Goal: Task Accomplishment & Management: Use online tool/utility

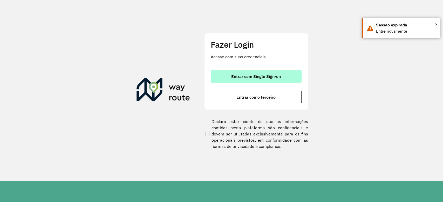
click at [258, 75] on span "Entrar com Single Sign-on" at bounding box center [256, 76] width 50 height 4
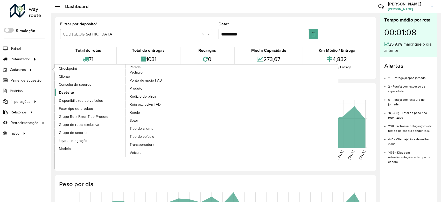
click at [84, 93] on link "Depósito" at bounding box center [90, 93] width 71 height 8
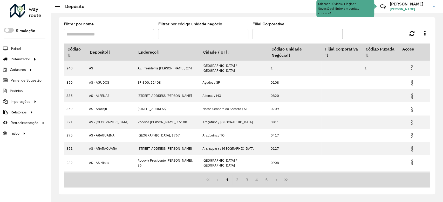
click at [94, 36] on input "Filtrar por nome" at bounding box center [109, 34] width 90 height 10
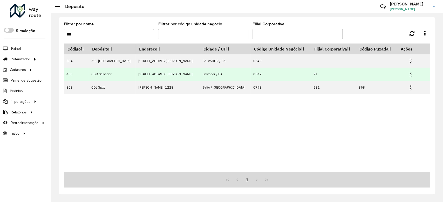
type input "***"
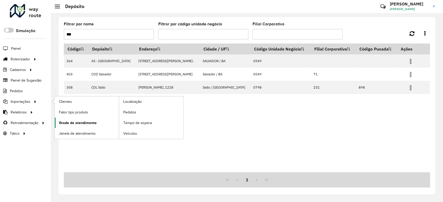
click at [81, 121] on span "Grade de atendimento" at bounding box center [78, 122] width 38 height 5
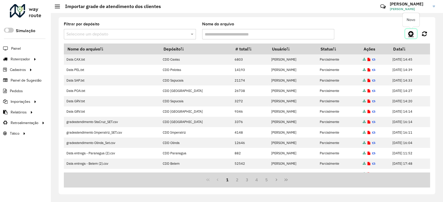
click at [408, 32] on icon at bounding box center [410, 34] width 5 height 6
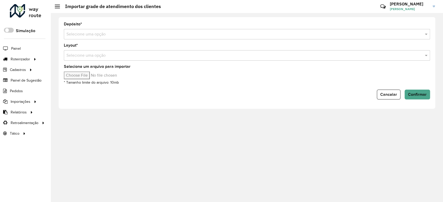
click at [75, 32] on input "text" at bounding box center [241, 34] width 350 height 6
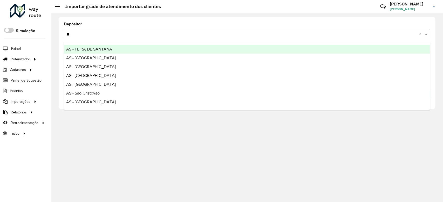
type input "***"
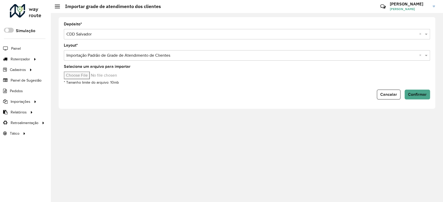
click at [91, 72] on input "Selecione um arquivo para importar" at bounding box center [108, 76] width 88 height 8
type input "**********"
click at [410, 94] on span "Confirmar" at bounding box center [417, 94] width 19 height 4
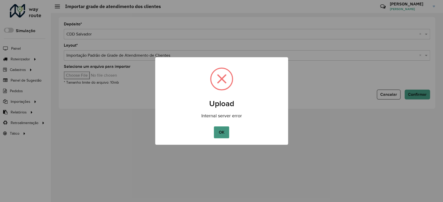
click at [224, 130] on button "OK" at bounding box center [221, 133] width 15 height 12
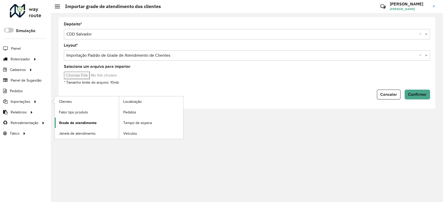
click at [89, 123] on span "Grade de atendimento" at bounding box center [78, 122] width 38 height 5
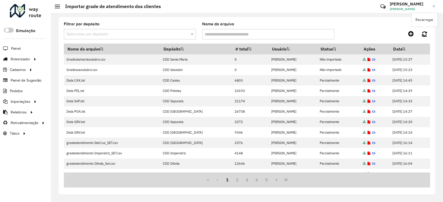
click at [429, 34] on div "Filtrar por depósito Selecione um depósito Nome do arquivo Recarregar Nome do a…" at bounding box center [247, 105] width 376 height 177
click at [427, 34] on link at bounding box center [424, 33] width 11 height 9
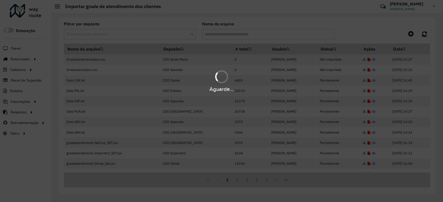
click at [427, 34] on link at bounding box center [424, 33] width 11 height 9
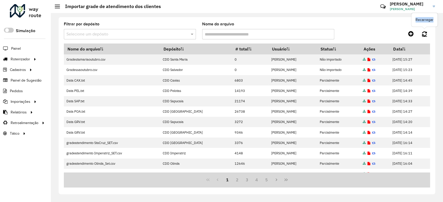
click at [427, 34] on link at bounding box center [424, 33] width 11 height 9
click at [419, 34] on link at bounding box center [424, 33] width 11 height 9
click at [415, 28] on div "Filtrar por depósito Selecione um depósito Nome do arquivo" at bounding box center [247, 32] width 366 height 21
click at [423, 37] on link at bounding box center [424, 33] width 11 height 9
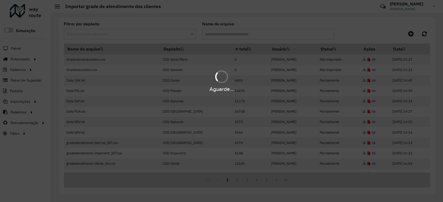
click at [423, 37] on div "Aguarde..." at bounding box center [221, 101] width 443 height 202
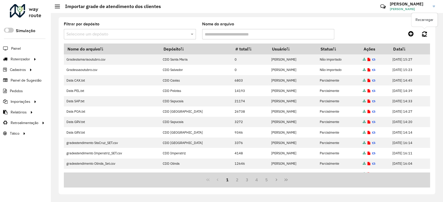
click at [423, 36] on icon at bounding box center [424, 34] width 5 height 6
click at [422, 36] on icon at bounding box center [424, 34] width 5 height 6
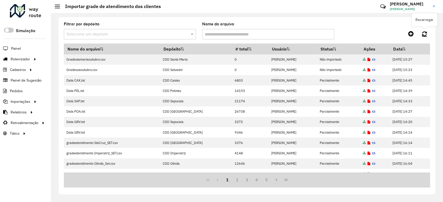
click at [422, 36] on icon at bounding box center [424, 34] width 5 height 6
click at [423, 36] on hb-app "Aguarde... Pop-up bloqueado! Seu navegador bloqueou automáticamente a abertura …" at bounding box center [221, 101] width 443 height 202
click at [426, 31] on icon at bounding box center [424, 34] width 5 height 6
click at [425, 32] on icon at bounding box center [424, 34] width 5 height 6
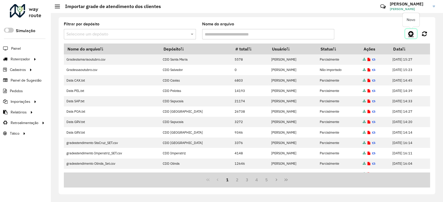
click at [411, 33] on icon at bounding box center [410, 34] width 5 height 6
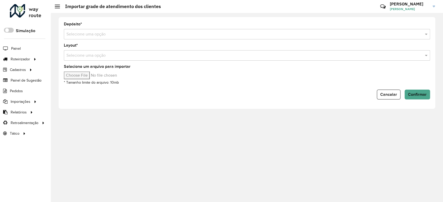
click at [91, 36] on input "text" at bounding box center [241, 34] width 350 height 6
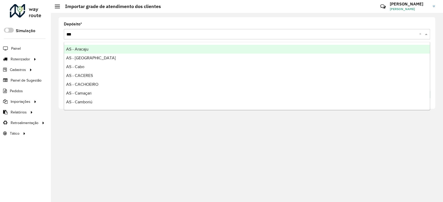
type input "****"
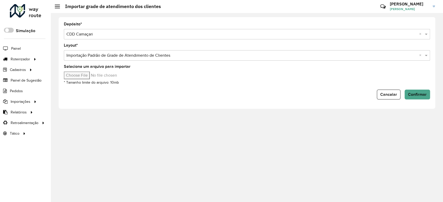
click at [91, 76] on input "Selecione um arquivo para importar" at bounding box center [108, 76] width 88 height 8
type input "**********"
click at [412, 94] on span "Confirmar" at bounding box center [417, 94] width 19 height 4
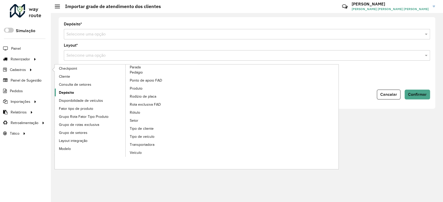
click at [65, 94] on span "Depósito" at bounding box center [66, 92] width 15 height 5
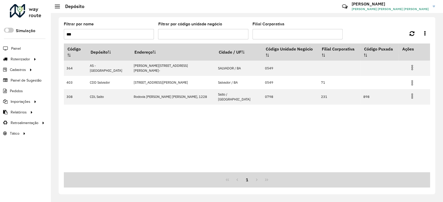
click at [94, 35] on input "***" at bounding box center [109, 34] width 90 height 10
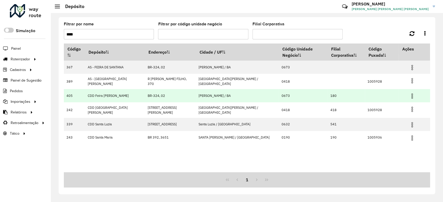
type input "****"
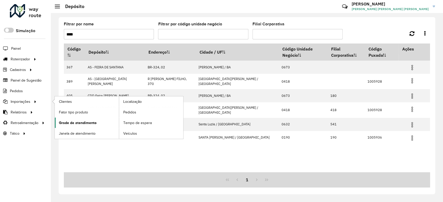
click at [79, 120] on link "Grade de atendimento" at bounding box center [87, 123] width 64 height 10
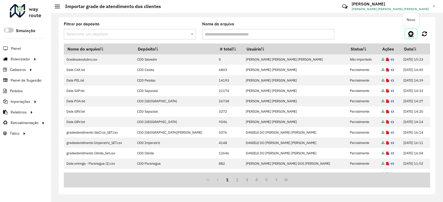
click at [412, 37] on link at bounding box center [411, 33] width 12 height 9
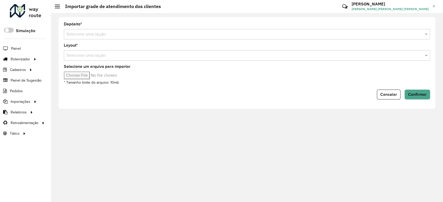
click at [91, 35] on input "text" at bounding box center [241, 34] width 350 height 6
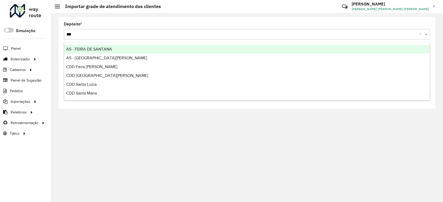
type input "****"
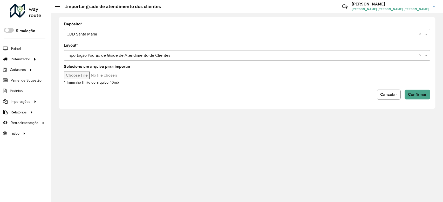
click at [85, 78] on input "Selecione um arquivo para importar" at bounding box center [108, 76] width 88 height 8
type input "**********"
click at [414, 95] on span "Confirmar" at bounding box center [417, 94] width 19 height 4
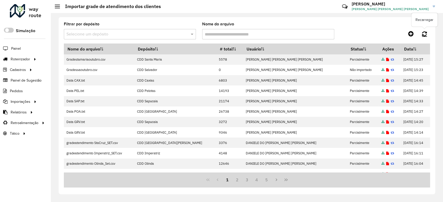
click at [424, 32] on icon at bounding box center [424, 34] width 5 height 6
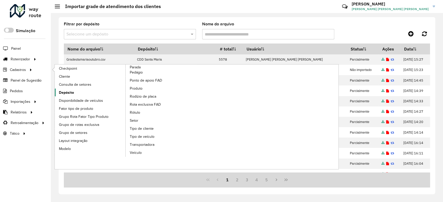
click at [77, 89] on link "Depósito" at bounding box center [90, 93] width 71 height 8
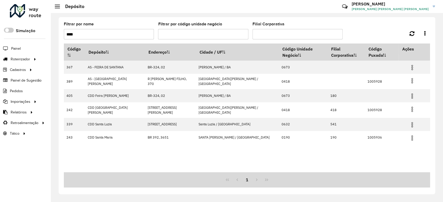
click at [101, 33] on input "****" at bounding box center [109, 34] width 90 height 10
click at [100, 33] on input "****" at bounding box center [109, 34] width 90 height 10
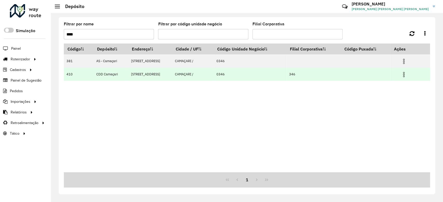
type input "****"
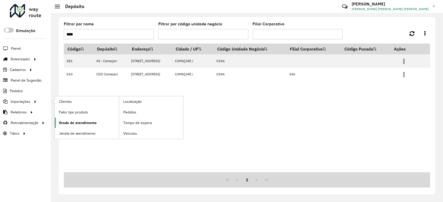
click at [92, 118] on link "Grade de atendimento" at bounding box center [87, 123] width 64 height 10
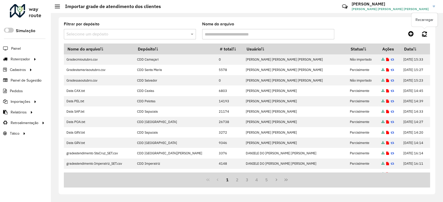
click at [422, 34] on icon at bounding box center [424, 34] width 5 height 6
click at [426, 31] on icon at bounding box center [424, 34] width 5 height 6
click at [425, 32] on icon at bounding box center [424, 34] width 5 height 6
click at [423, 33] on icon at bounding box center [424, 34] width 5 height 6
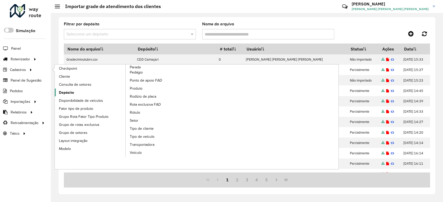
click at [84, 96] on link "Depósito" at bounding box center [90, 93] width 71 height 8
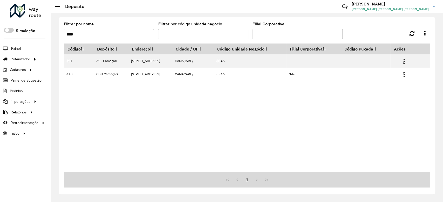
click at [110, 34] on input "****" at bounding box center [109, 34] width 90 height 10
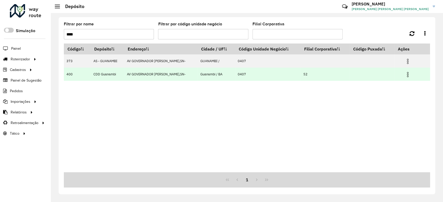
type input "****"
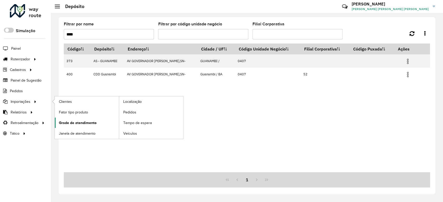
click at [82, 120] on span "Grade de atendimento" at bounding box center [78, 122] width 38 height 5
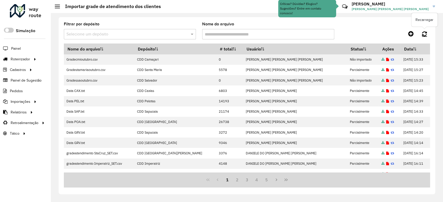
click at [424, 33] on icon at bounding box center [424, 34] width 5 height 6
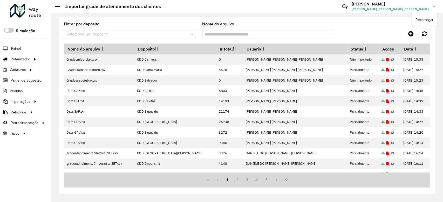
click at [424, 34] on icon at bounding box center [424, 34] width 5 height 6
click at [406, 37] on link at bounding box center [411, 33] width 12 height 9
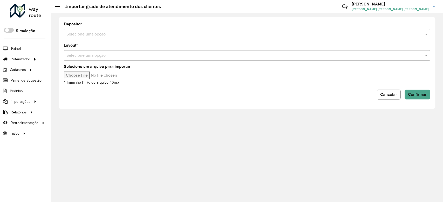
click at [76, 36] on input "text" at bounding box center [241, 34] width 350 height 6
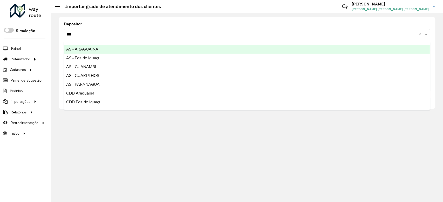
type input "****"
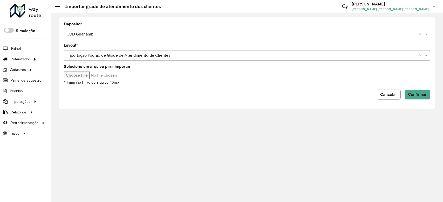
click at [86, 75] on input "Selecione um arquivo para importar" at bounding box center [108, 76] width 88 height 8
type input "**********"
click at [422, 94] on span "Confirmar" at bounding box center [417, 94] width 19 height 4
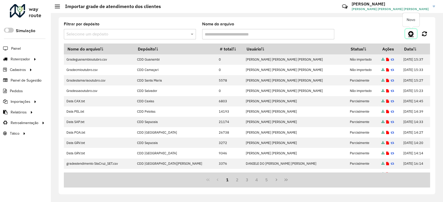
click at [409, 37] on icon at bounding box center [410, 34] width 5 height 6
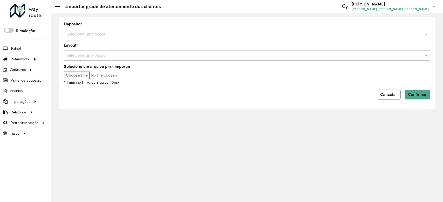
click at [100, 35] on input "text" at bounding box center [241, 34] width 350 height 6
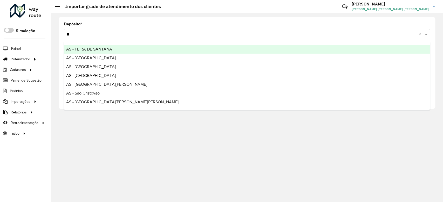
type input "***"
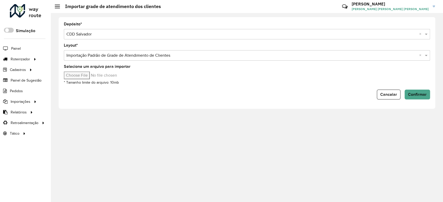
click at [95, 76] on input "Selecione um arquivo para importar" at bounding box center [108, 76] width 88 height 8
type input "**********"
click at [417, 96] on span "Confirmar" at bounding box center [417, 94] width 19 height 4
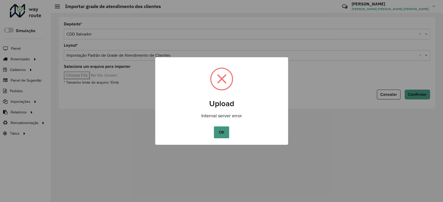
click at [224, 138] on button "OK" at bounding box center [221, 133] width 15 height 12
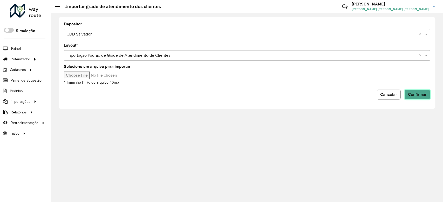
click at [409, 91] on button "Confirmar" at bounding box center [416, 95] width 25 height 10
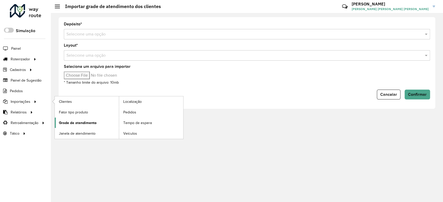
click at [79, 118] on link "Grade de atendimento" at bounding box center [87, 123] width 64 height 10
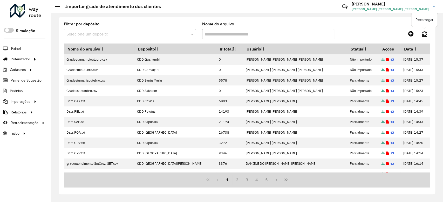
click at [426, 32] on icon at bounding box center [424, 34] width 5 height 6
click at [426, 34] on icon at bounding box center [424, 34] width 5 height 6
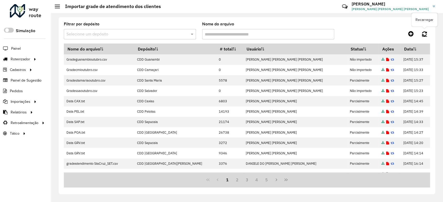
click at [424, 36] on icon at bounding box center [424, 34] width 5 height 6
click at [423, 31] on icon at bounding box center [424, 34] width 5 height 6
click at [425, 36] on icon at bounding box center [424, 34] width 5 height 6
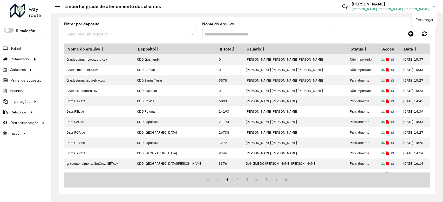
click at [425, 36] on icon at bounding box center [424, 34] width 5 height 6
click at [421, 31] on link at bounding box center [424, 33] width 11 height 9
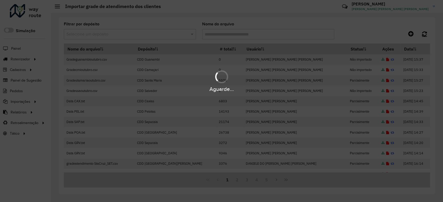
click at [421, 31] on div "Aguarde..." at bounding box center [221, 101] width 443 height 202
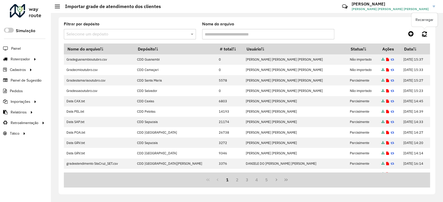
click at [425, 31] on icon at bounding box center [424, 34] width 5 height 6
click at [422, 32] on icon at bounding box center [424, 34] width 5 height 6
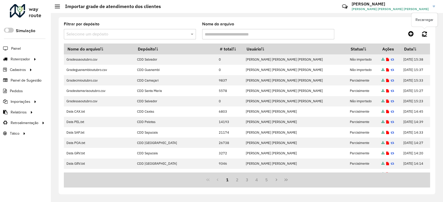
click at [422, 32] on icon at bounding box center [424, 34] width 5 height 6
click at [423, 34] on icon at bounding box center [424, 34] width 5 height 6
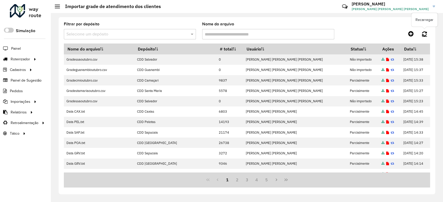
click at [423, 34] on icon at bounding box center [424, 34] width 5 height 6
click at [423, 30] on link at bounding box center [424, 33] width 11 height 9
click at [427, 35] on link at bounding box center [424, 33] width 11 height 9
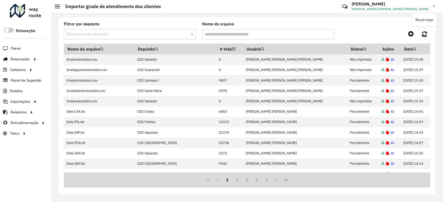
click at [427, 35] on link at bounding box center [424, 33] width 11 height 9
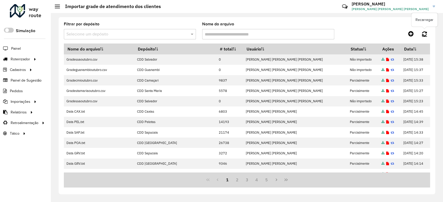
click at [427, 35] on link at bounding box center [424, 33] width 11 height 9
click at [426, 34] on icon at bounding box center [424, 34] width 5 height 6
click at [420, 30] on link at bounding box center [424, 33] width 11 height 9
click at [426, 32] on icon at bounding box center [424, 34] width 5 height 6
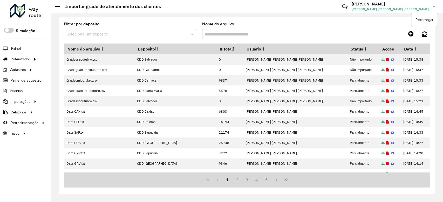
click at [426, 32] on icon at bounding box center [424, 34] width 5 height 6
click at [425, 34] on icon at bounding box center [424, 34] width 5 height 6
click at [421, 32] on link at bounding box center [424, 33] width 11 height 9
click at [424, 33] on icon at bounding box center [424, 34] width 5 height 6
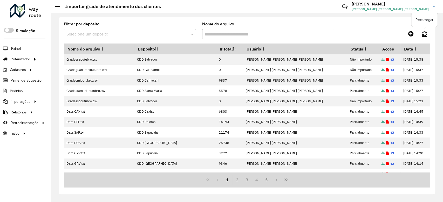
click at [425, 34] on icon at bounding box center [424, 34] width 5 height 6
click at [424, 35] on icon at bounding box center [424, 34] width 5 height 6
drag, startPoint x: 424, startPoint y: 35, endPoint x: 419, endPoint y: 41, distance: 8.4
click at [423, 35] on icon at bounding box center [424, 34] width 5 height 6
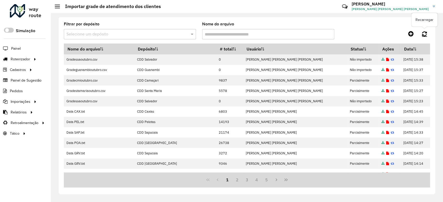
click at [426, 32] on icon at bounding box center [424, 34] width 5 height 6
click at [423, 32] on icon at bounding box center [424, 34] width 5 height 6
click at [422, 33] on icon at bounding box center [424, 34] width 5 height 6
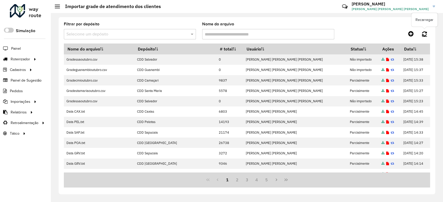
click at [422, 33] on icon at bounding box center [424, 34] width 5 height 6
click at [423, 32] on icon at bounding box center [424, 34] width 5 height 6
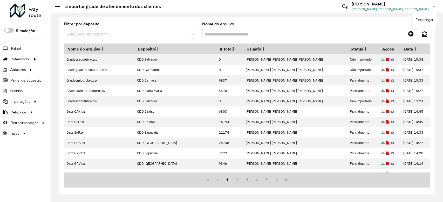
click at [423, 32] on icon at bounding box center [424, 34] width 5 height 6
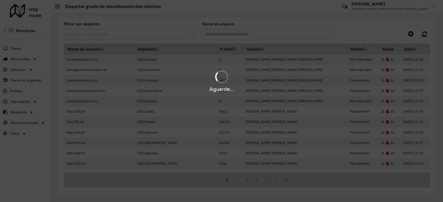
click at [423, 32] on icon at bounding box center [424, 34] width 5 height 6
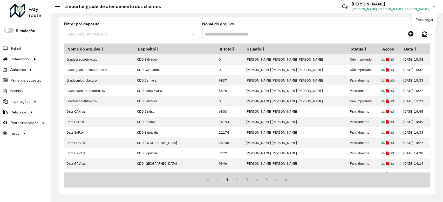
click at [424, 30] on link at bounding box center [424, 33] width 11 height 9
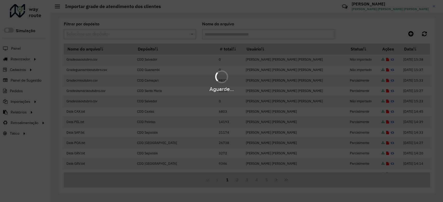
click at [424, 32] on div "Aguarde..." at bounding box center [221, 101] width 443 height 202
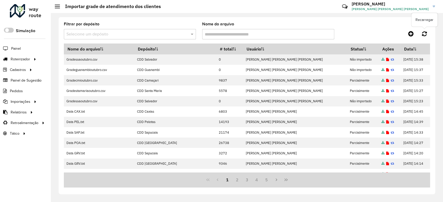
click at [424, 32] on icon at bounding box center [424, 34] width 5 height 6
click at [426, 33] on icon at bounding box center [424, 34] width 5 height 6
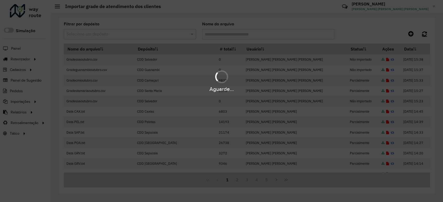
click at [426, 33] on div "Aguarde..." at bounding box center [221, 101] width 443 height 202
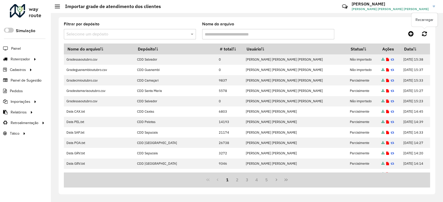
click at [428, 33] on link at bounding box center [424, 33] width 11 height 9
click at [423, 34] on icon at bounding box center [424, 34] width 5 height 6
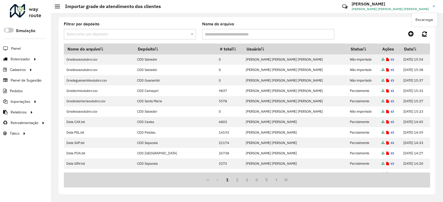
click at [420, 34] on link at bounding box center [424, 33] width 11 height 9
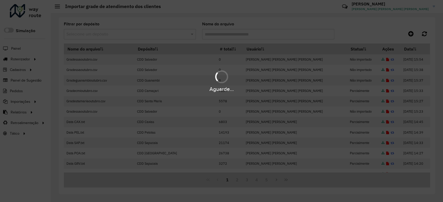
click at [420, 34] on div "Aguarde..." at bounding box center [221, 101] width 443 height 202
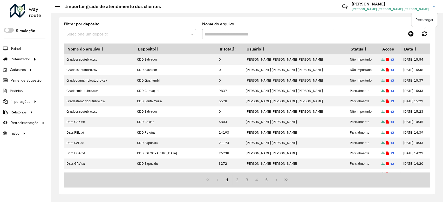
click at [425, 34] on icon at bounding box center [424, 34] width 5 height 6
click at [426, 35] on icon at bounding box center [424, 34] width 5 height 6
click at [424, 32] on icon at bounding box center [424, 34] width 5 height 6
click at [424, 36] on icon at bounding box center [424, 34] width 5 height 6
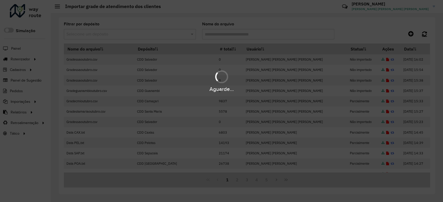
click at [424, 36] on div "Aguarde..." at bounding box center [221, 101] width 443 height 202
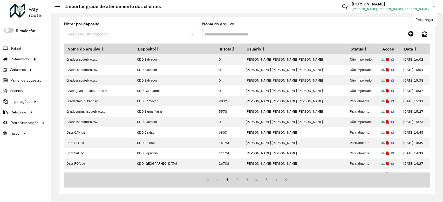
click at [424, 36] on icon at bounding box center [424, 34] width 5 height 6
click at [425, 33] on icon at bounding box center [424, 34] width 5 height 6
click at [424, 35] on icon at bounding box center [424, 34] width 5 height 6
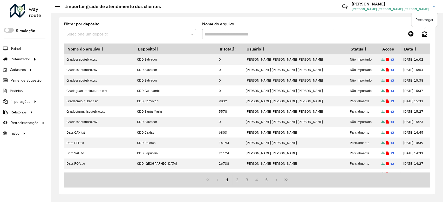
click at [424, 35] on icon at bounding box center [424, 34] width 5 height 6
click at [425, 36] on icon at bounding box center [424, 34] width 5 height 6
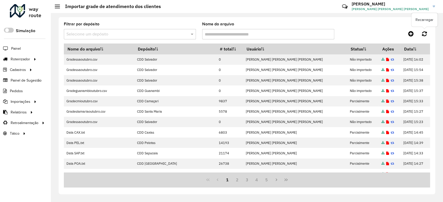
click at [427, 35] on link at bounding box center [424, 33] width 11 height 9
click at [423, 34] on icon at bounding box center [424, 34] width 5 height 6
click at [428, 33] on link at bounding box center [424, 33] width 11 height 9
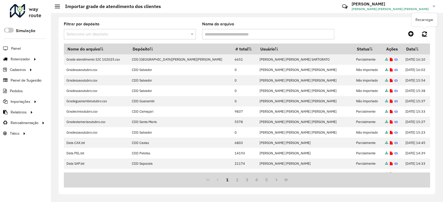
click at [428, 34] on link at bounding box center [424, 33] width 11 height 9
click at [426, 30] on link at bounding box center [424, 33] width 11 height 9
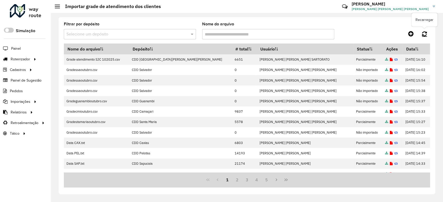
click at [426, 30] on link at bounding box center [424, 33] width 11 height 9
click at [427, 34] on link at bounding box center [424, 33] width 11 height 9
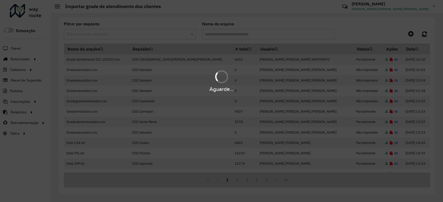
click at [427, 34] on hb-app "Aguarde... Pop-up bloqueado! Seu navegador bloqueou automáticamente a abertura …" at bounding box center [221, 101] width 443 height 202
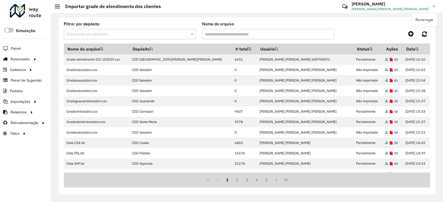
click at [427, 34] on link at bounding box center [424, 33] width 11 height 9
click at [422, 36] on icon at bounding box center [424, 34] width 5 height 6
click at [423, 37] on link at bounding box center [424, 33] width 11 height 9
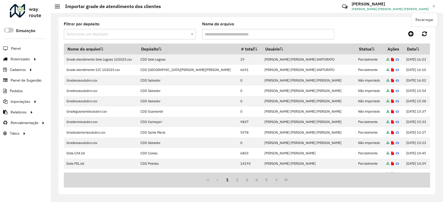
click at [423, 34] on icon at bounding box center [424, 34] width 5 height 6
click at [411, 31] on icon at bounding box center [410, 34] width 5 height 6
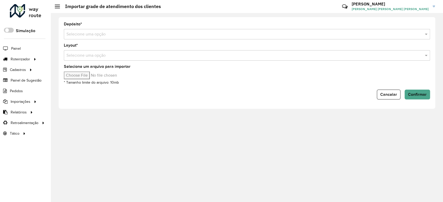
click at [105, 38] on div "Selecione uma opção" at bounding box center [247, 34] width 366 height 10
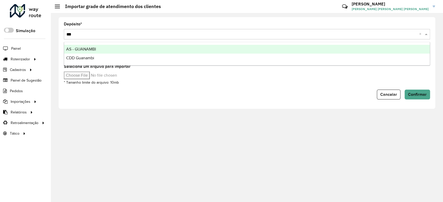
type input "****"
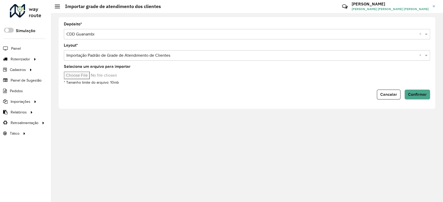
click at [91, 78] on input "Selecione um arquivo para importar" at bounding box center [108, 76] width 88 height 8
type input "**********"
click at [421, 95] on span "Confirmar" at bounding box center [417, 94] width 19 height 4
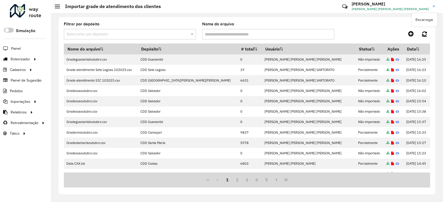
click at [424, 33] on icon at bounding box center [424, 34] width 5 height 6
click at [426, 36] on icon at bounding box center [424, 34] width 5 height 6
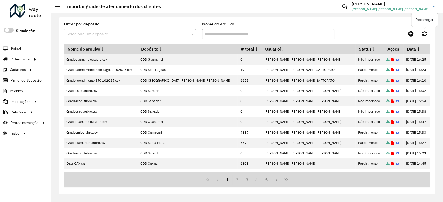
click at [426, 36] on icon at bounding box center [424, 34] width 5 height 6
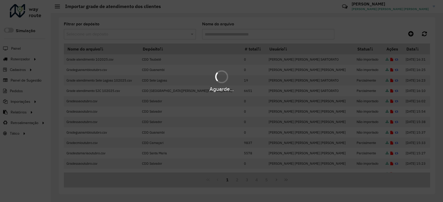
click at [426, 36] on div "Aguarde..." at bounding box center [221, 101] width 443 height 202
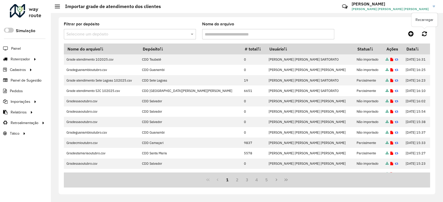
click at [426, 36] on icon at bounding box center [424, 34] width 5 height 6
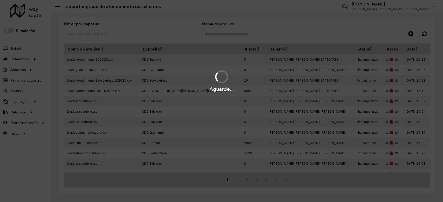
click at [426, 36] on div "Aguarde..." at bounding box center [221, 101] width 443 height 202
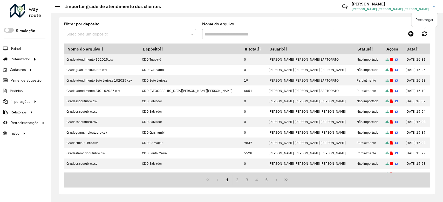
click at [426, 36] on icon at bounding box center [424, 34] width 5 height 6
click at [426, 30] on link at bounding box center [424, 33] width 11 height 9
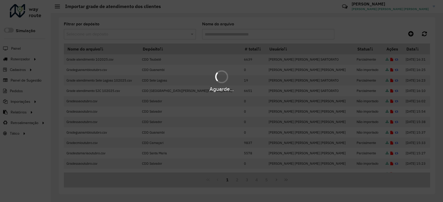
click at [426, 30] on div "Aguarde..." at bounding box center [221, 101] width 443 height 202
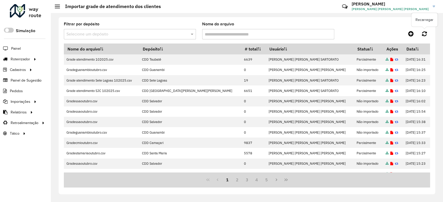
click at [426, 30] on link at bounding box center [424, 33] width 11 height 9
click at [426, 30] on hb-app "Aguarde... Pop-up bloqueado! Seu navegador bloqueou automáticamente a abertura …" at bounding box center [221, 101] width 443 height 202
click at [426, 30] on link at bounding box center [424, 33] width 11 height 9
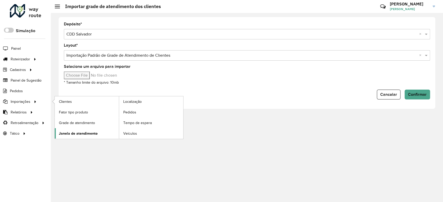
click at [100, 128] on link "Janela de atendimento" at bounding box center [87, 133] width 64 height 10
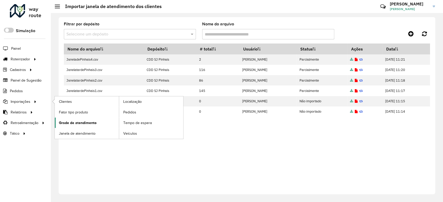
click at [68, 122] on span "Grade de atendimento" at bounding box center [78, 122] width 38 height 5
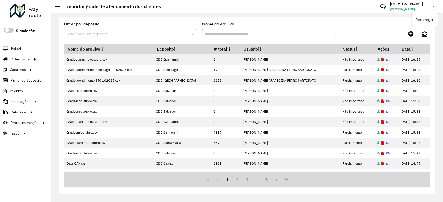
click at [422, 32] on icon at bounding box center [424, 34] width 5 height 6
click at [422, 32] on hb-app "Aguarde... Pop-up bloqueado! Seu navegador bloqueou automáticamente a abertura …" at bounding box center [221, 101] width 443 height 202
click at [421, 34] on link at bounding box center [424, 33] width 11 height 9
